Goal: Transaction & Acquisition: Purchase product/service

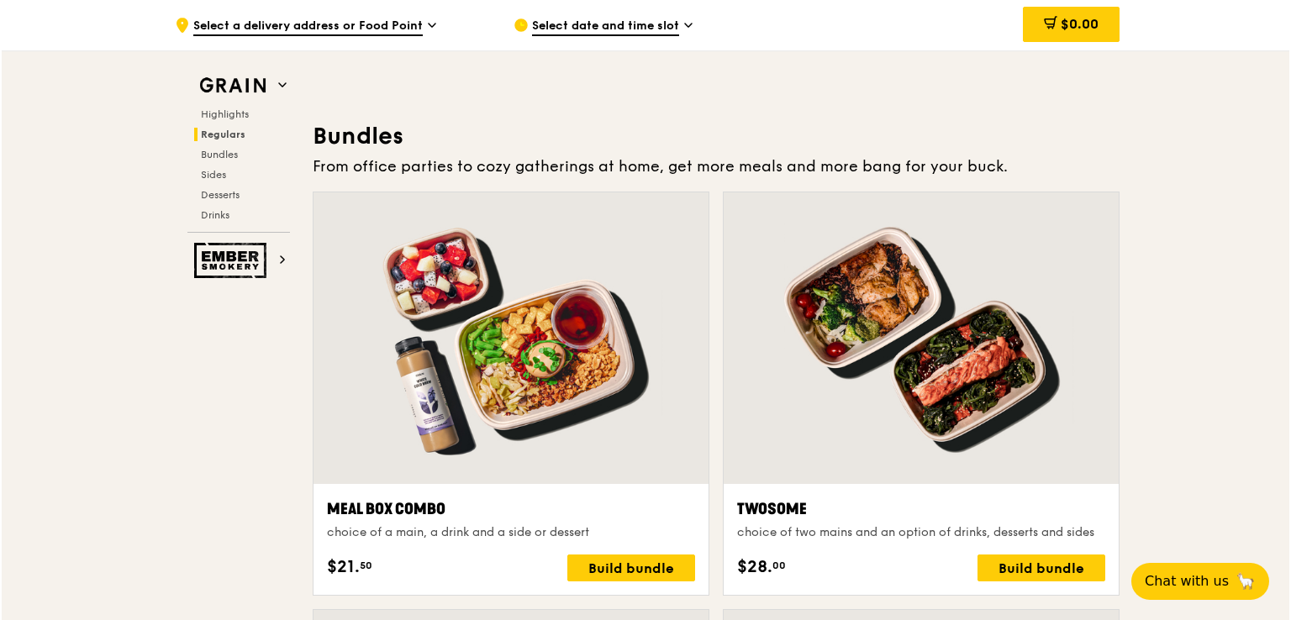
scroll to position [2354, 0]
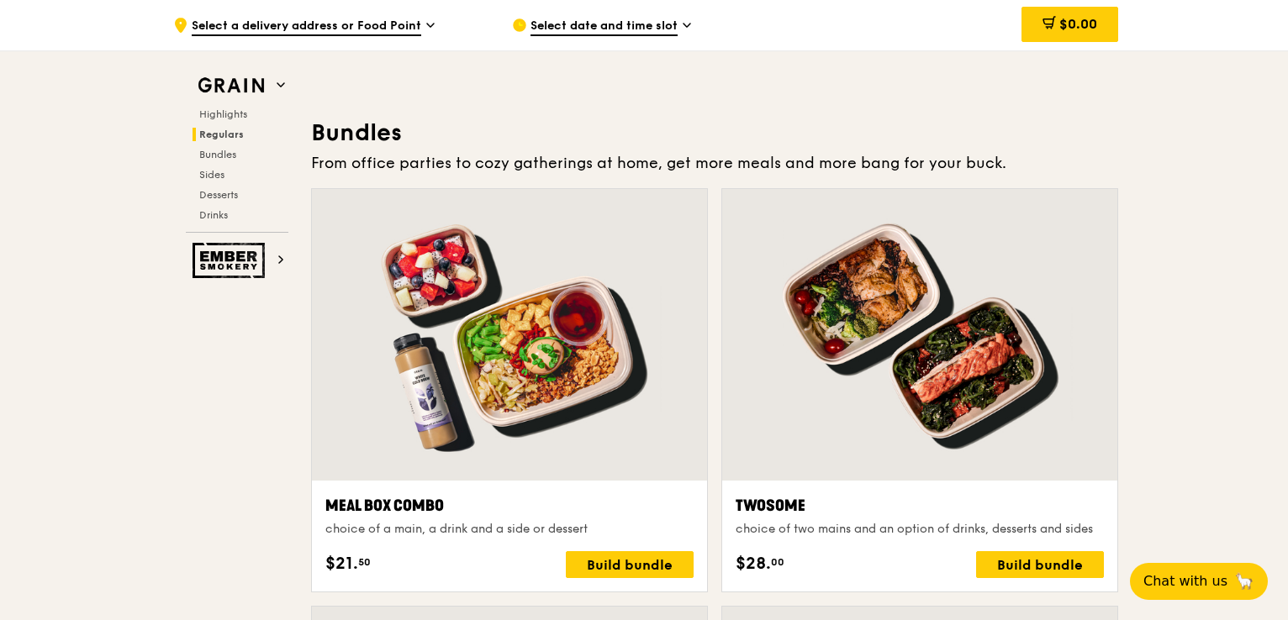
click at [558, 361] on div at bounding box center [509, 335] width 395 height 292
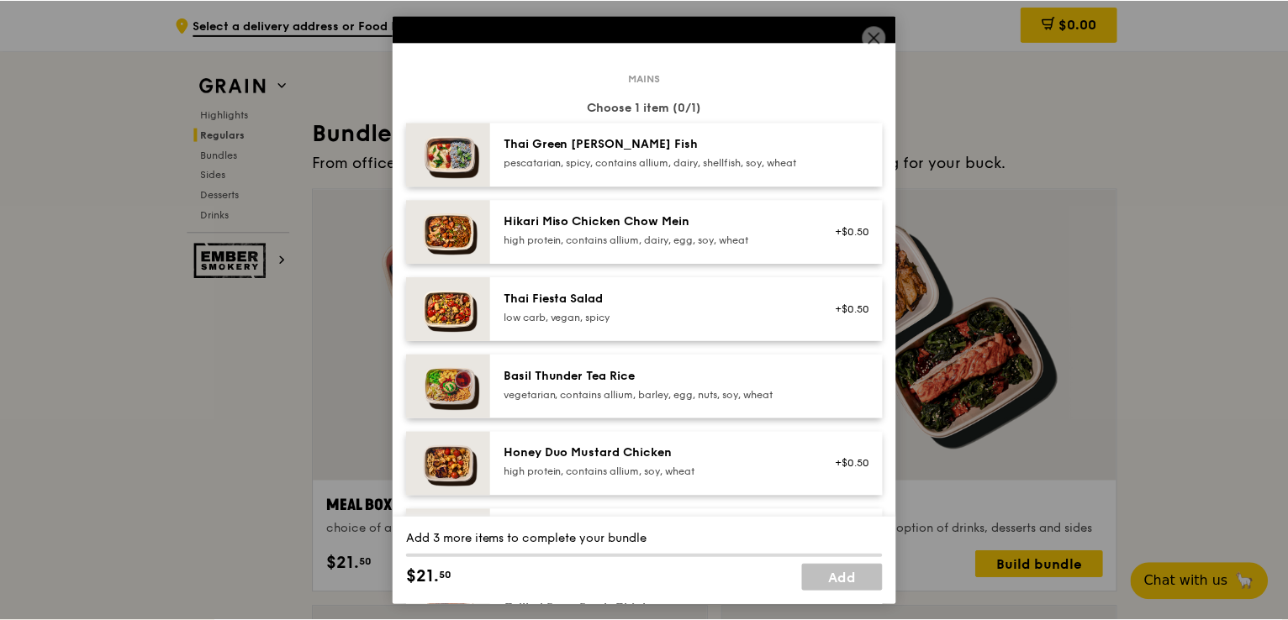
scroll to position [0, 0]
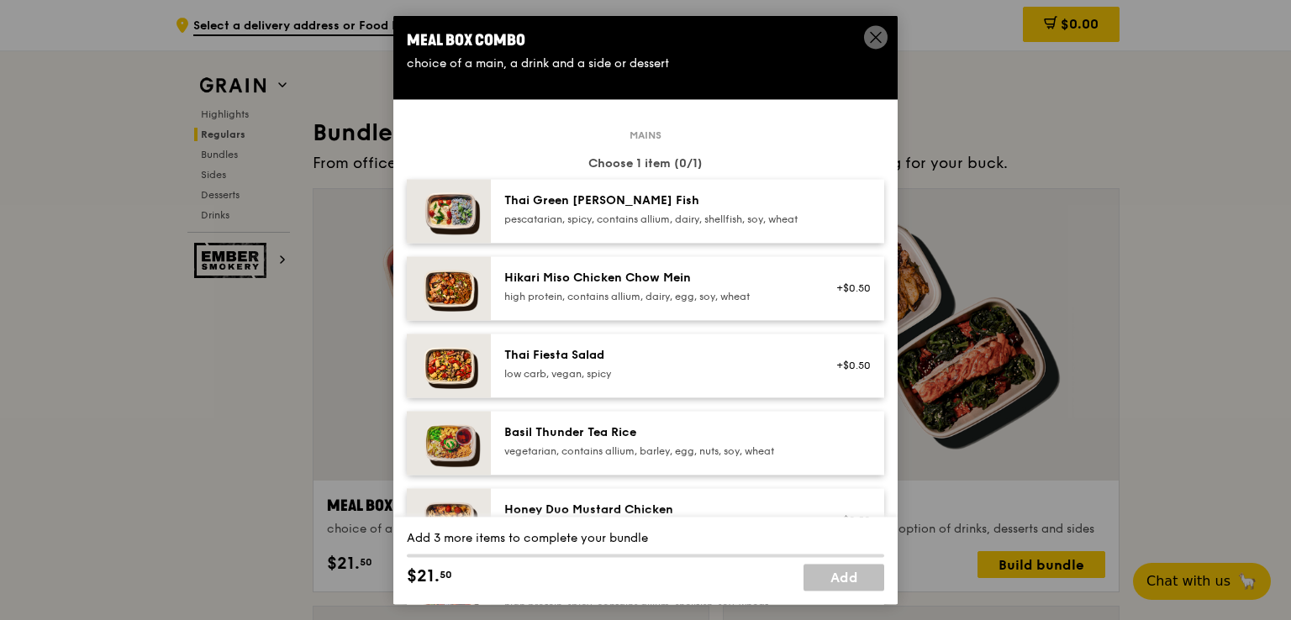
click at [447, 226] on img at bounding box center [449, 211] width 84 height 64
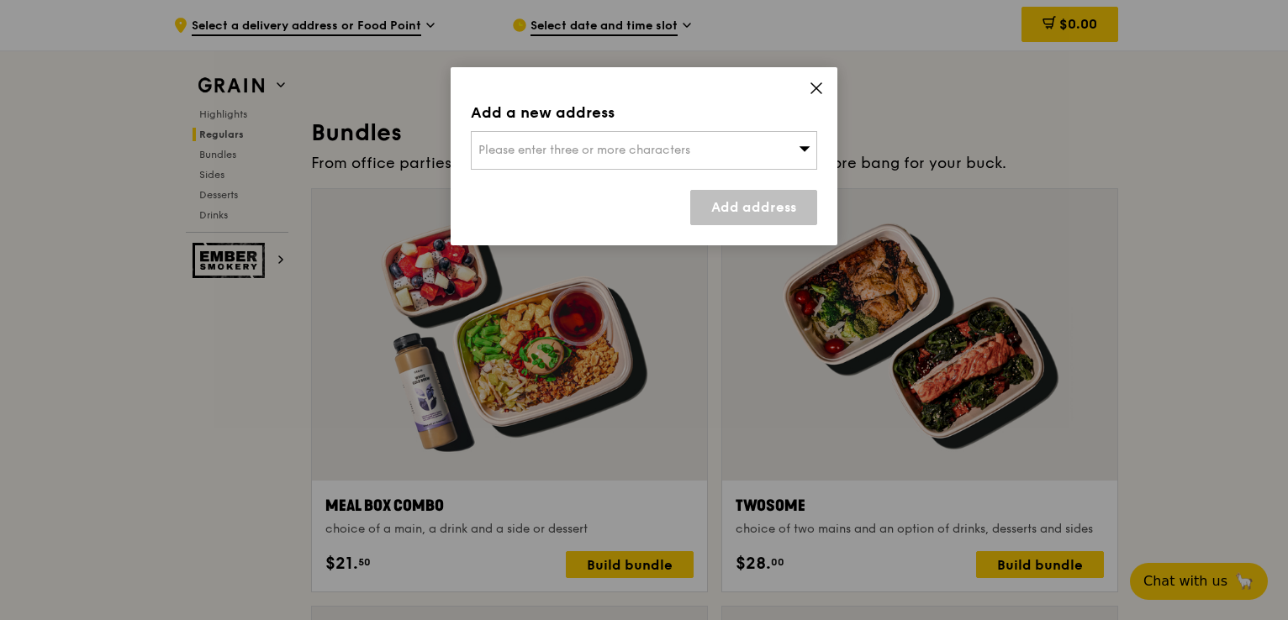
click at [820, 97] on span at bounding box center [816, 91] width 15 height 18
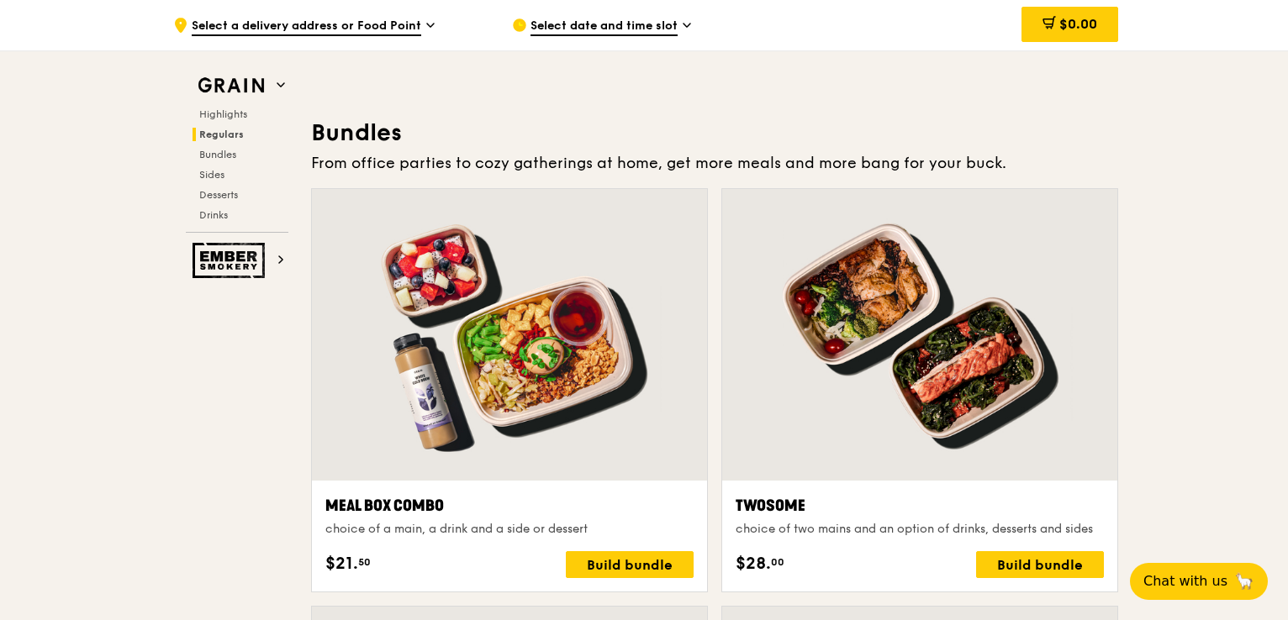
click at [385, 511] on div "Meal Box Combo" at bounding box center [509, 506] width 368 height 24
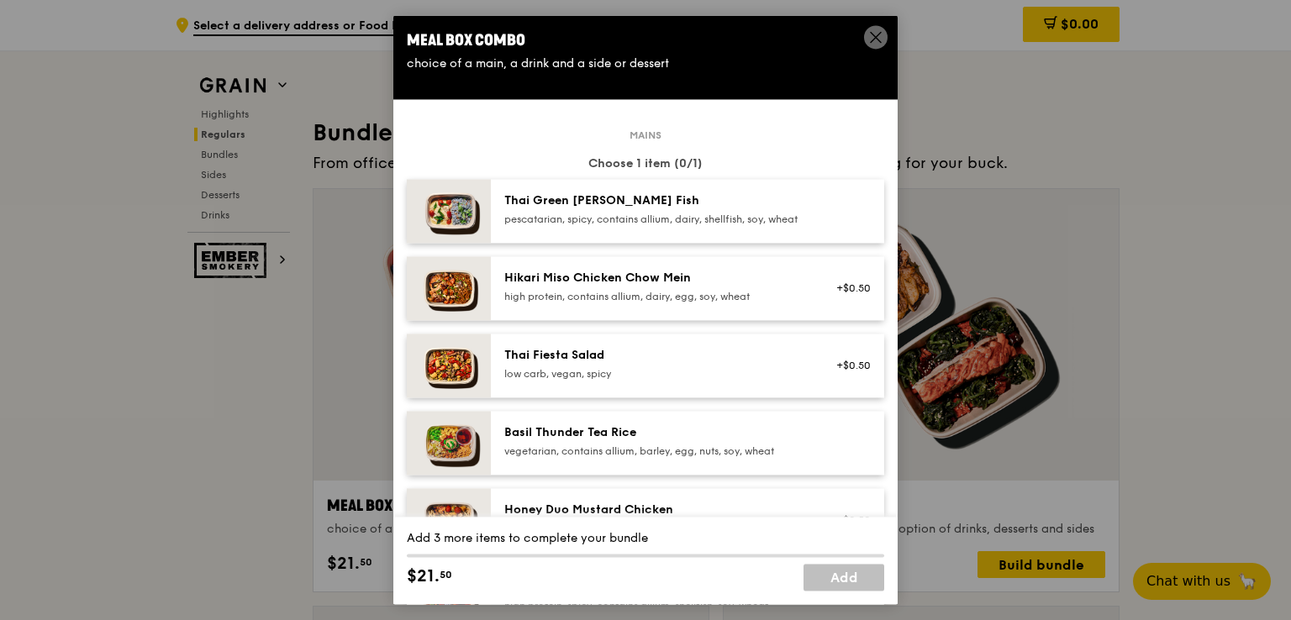
click at [875, 43] on icon at bounding box center [875, 36] width 15 height 15
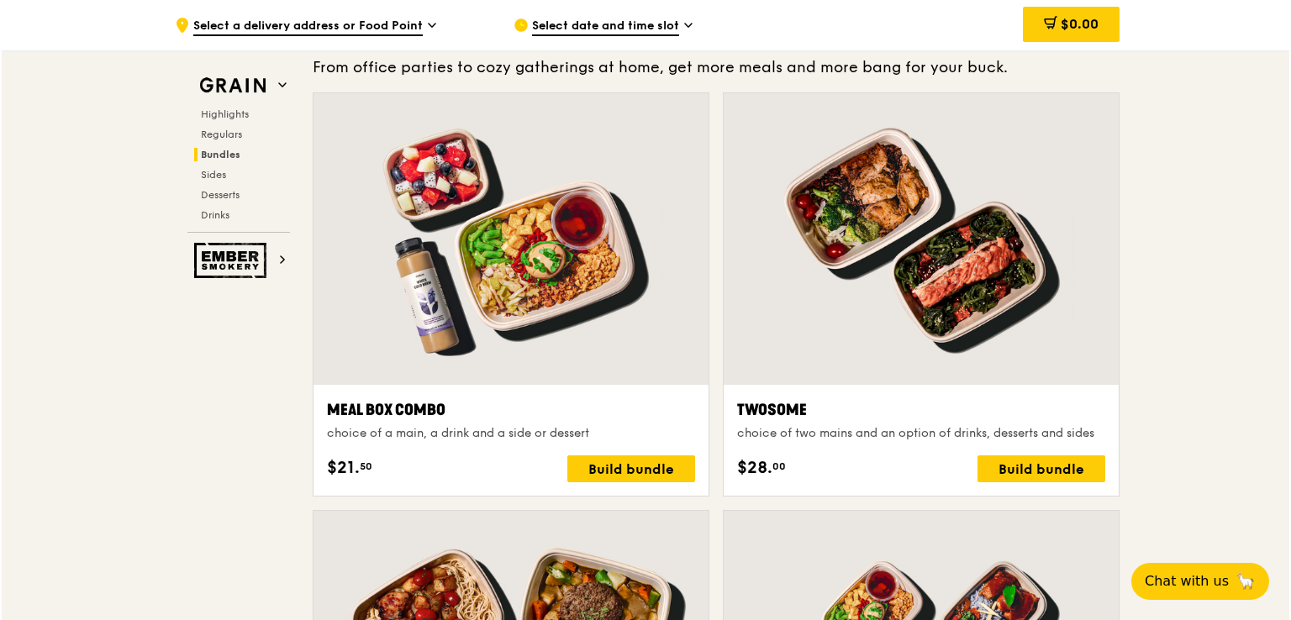
scroll to position [2522, 0]
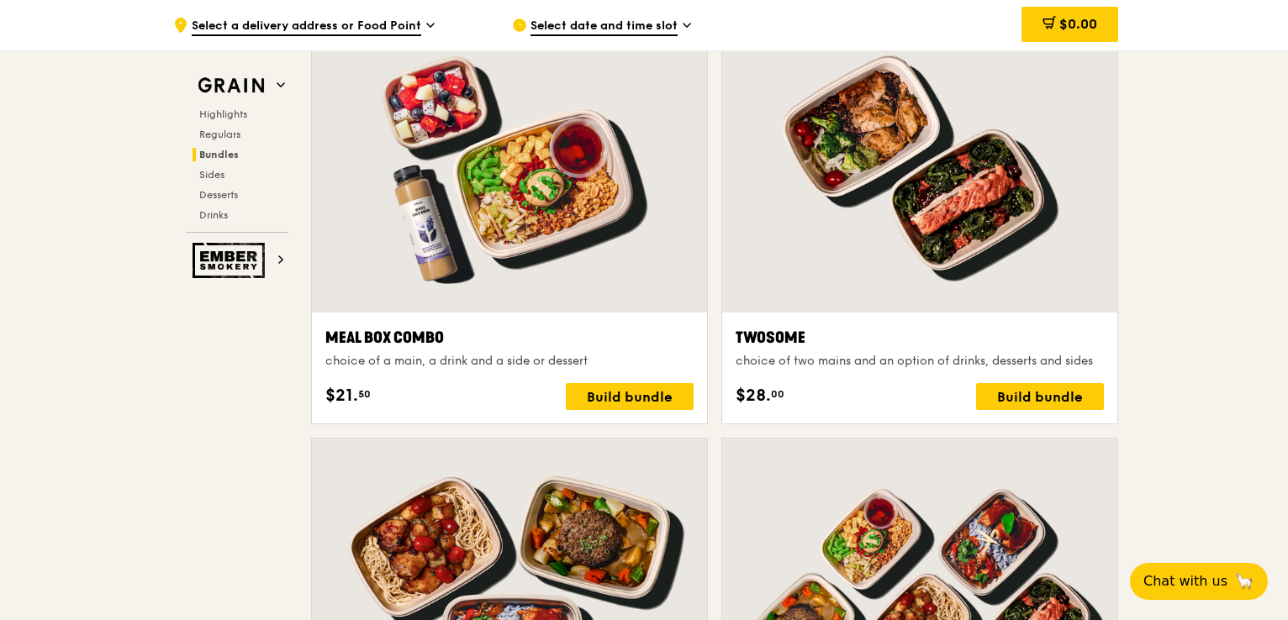
click at [541, 176] on div at bounding box center [509, 167] width 395 height 292
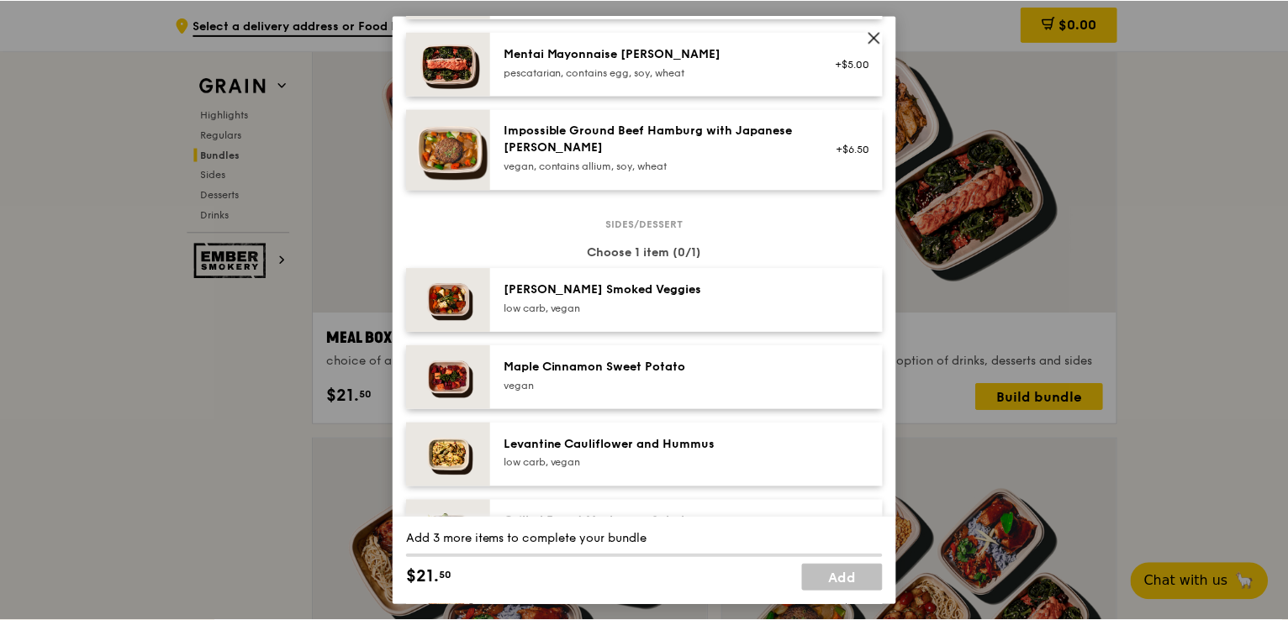
scroll to position [1093, 0]
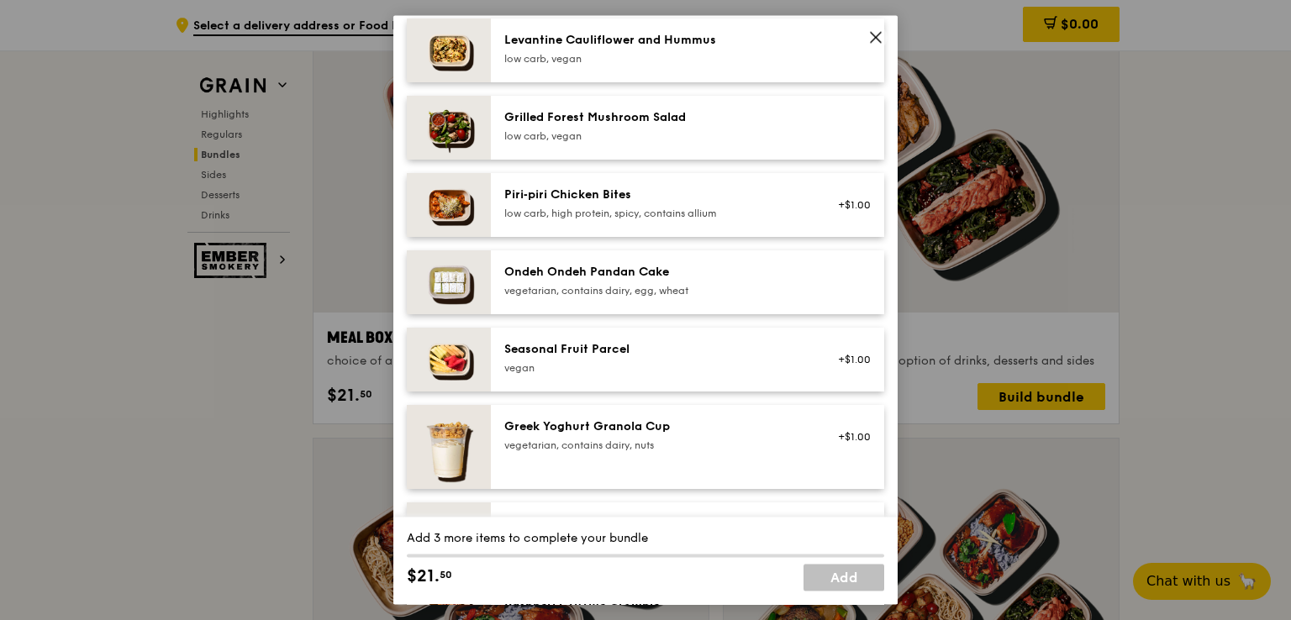
click at [878, 45] on icon at bounding box center [875, 36] width 15 height 15
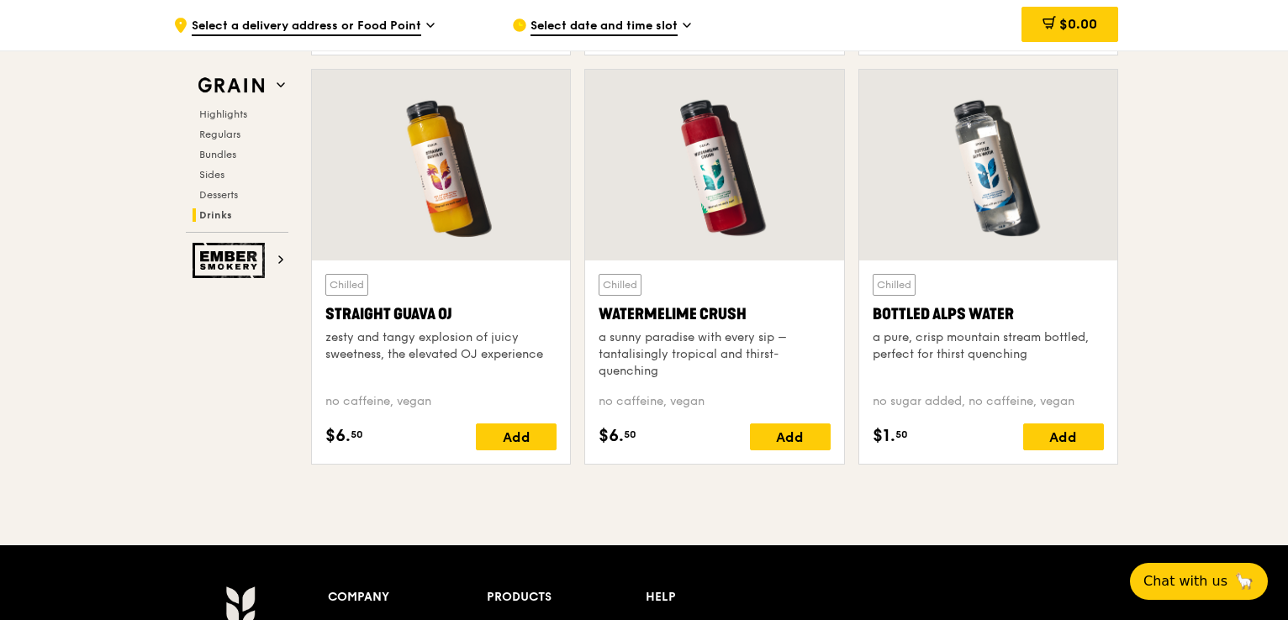
scroll to position [6877, 0]
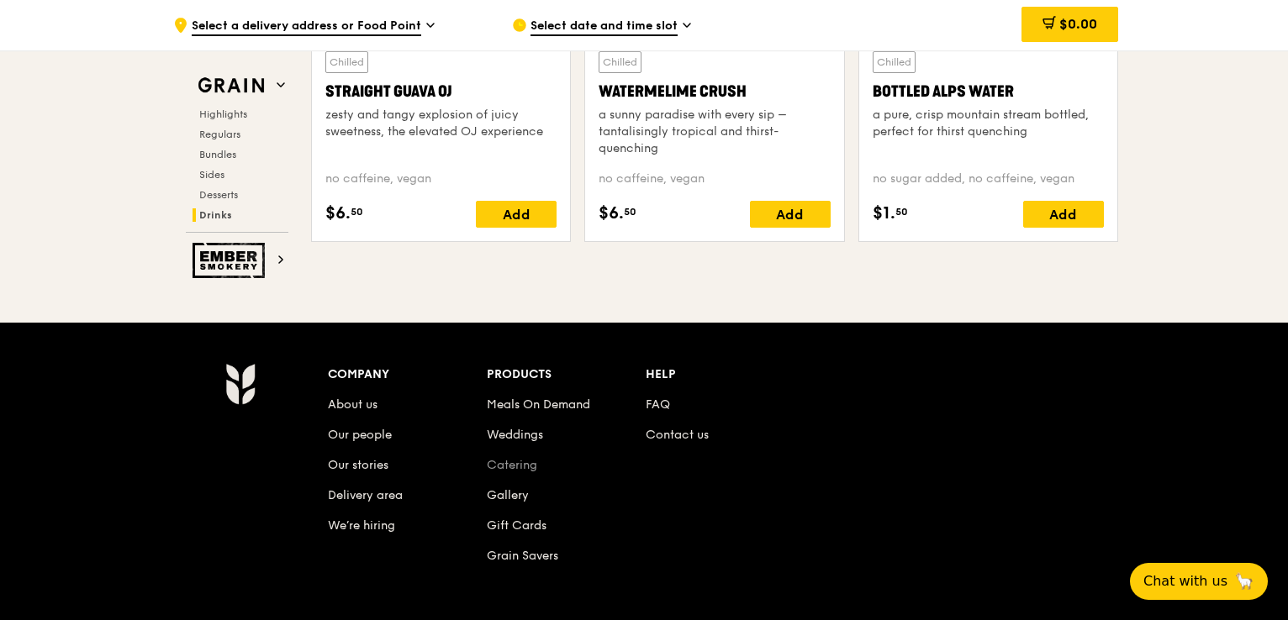
click at [525, 465] on link "Catering" at bounding box center [512, 465] width 50 height 14
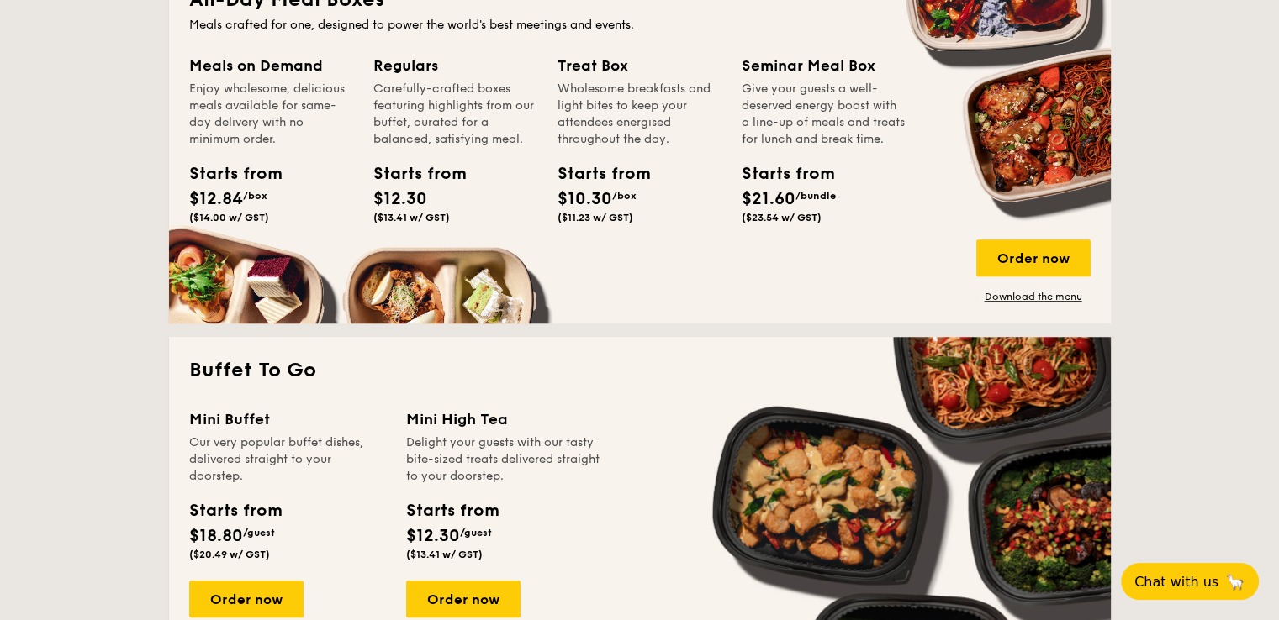
scroll to position [1177, 0]
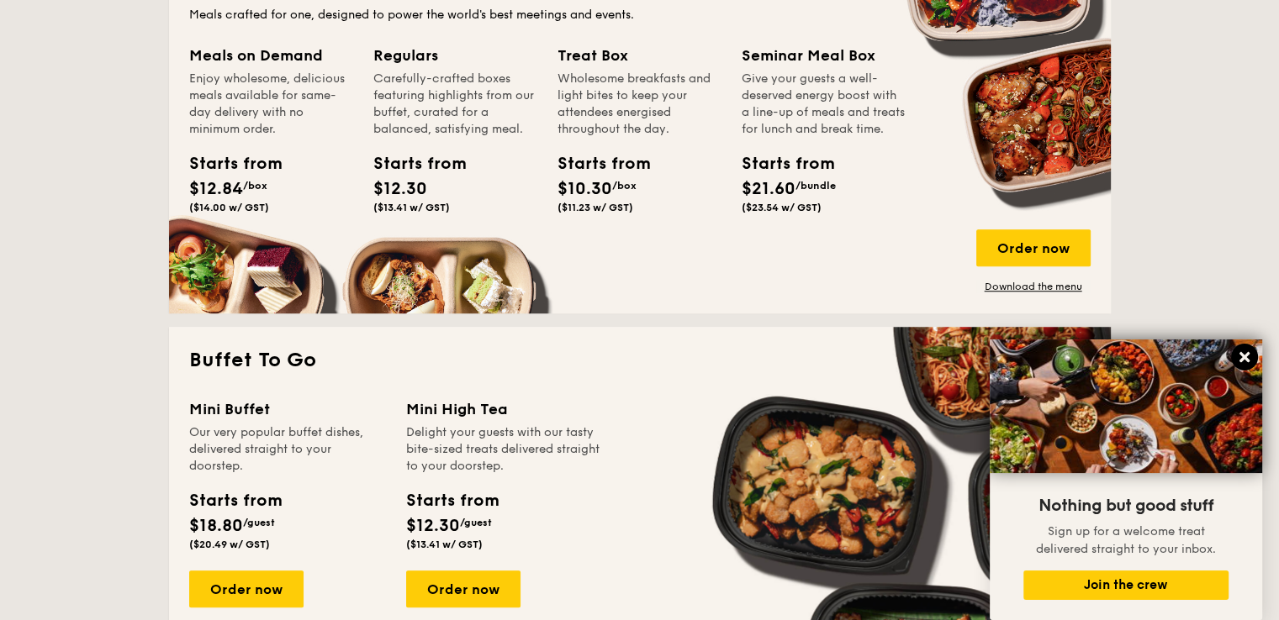
click at [1241, 360] on icon at bounding box center [1244, 357] width 10 height 10
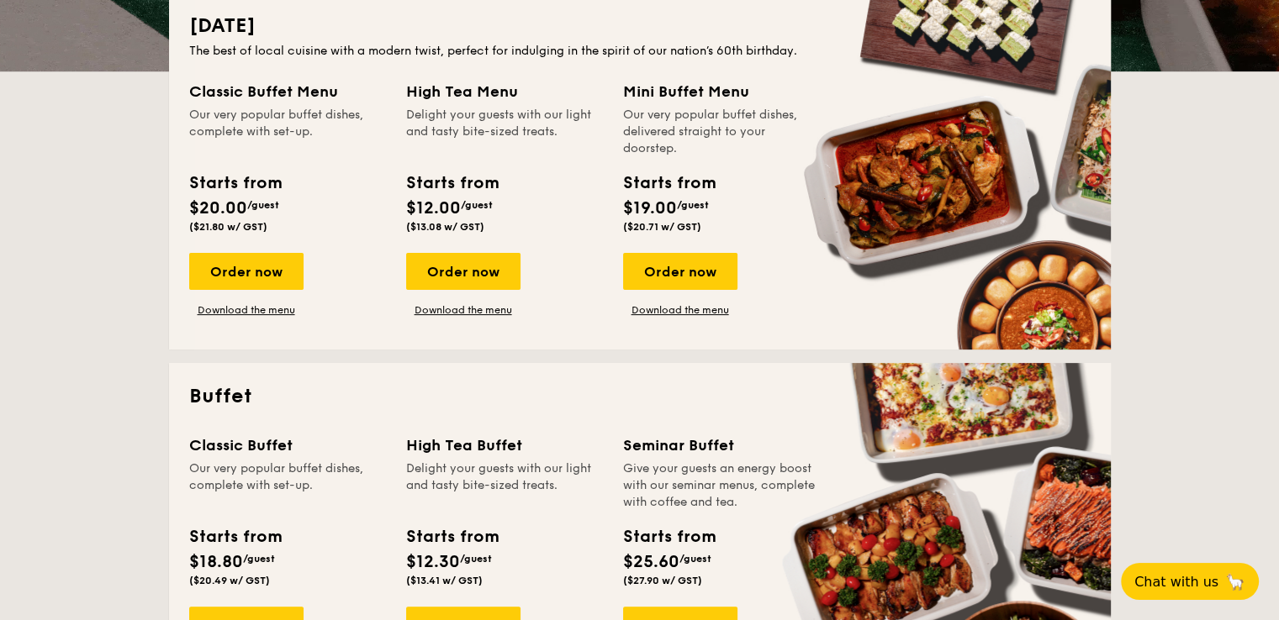
scroll to position [252, 0]
